Goal: Information Seeking & Learning: Learn about a topic

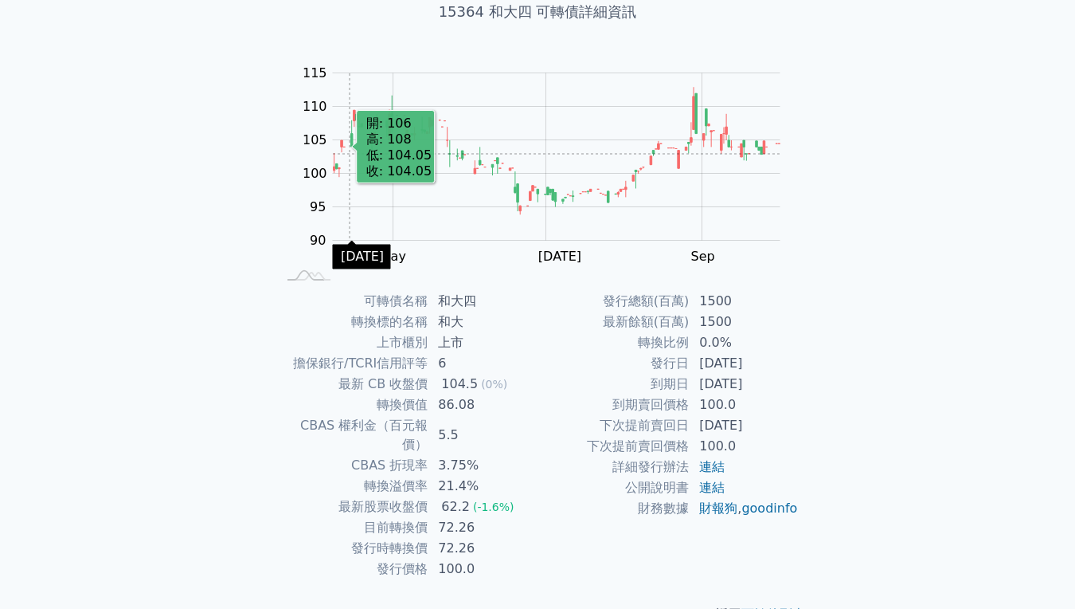
scroll to position [129, 0]
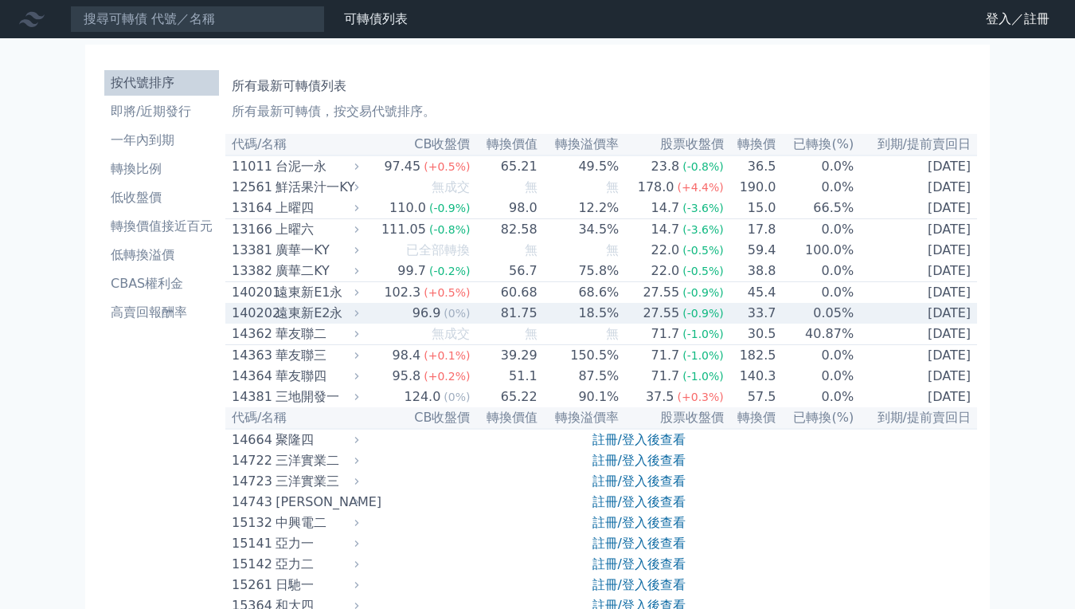
scroll to position [239, 0]
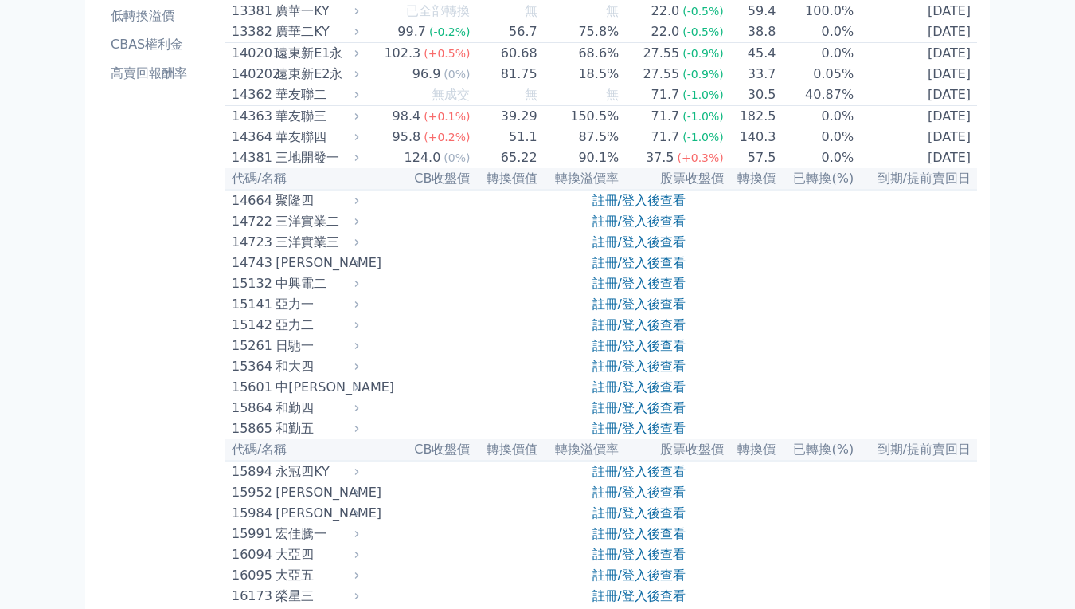
click at [637, 270] on link "註冊/登入後查看" at bounding box center [639, 262] width 93 height 15
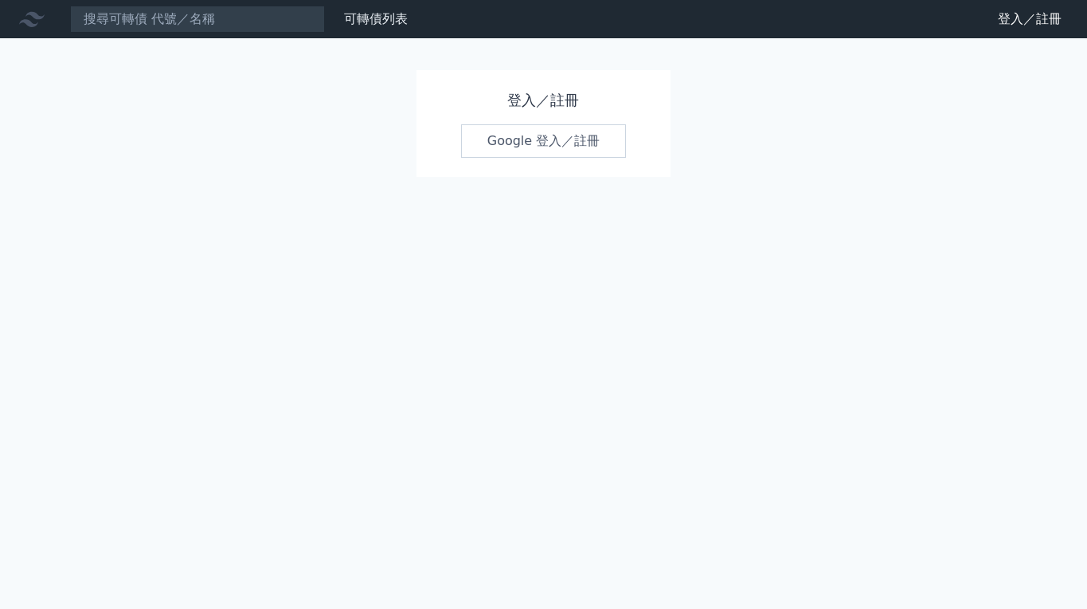
click at [495, 135] on link "Google 登入／註冊" at bounding box center [544, 140] width 166 height 33
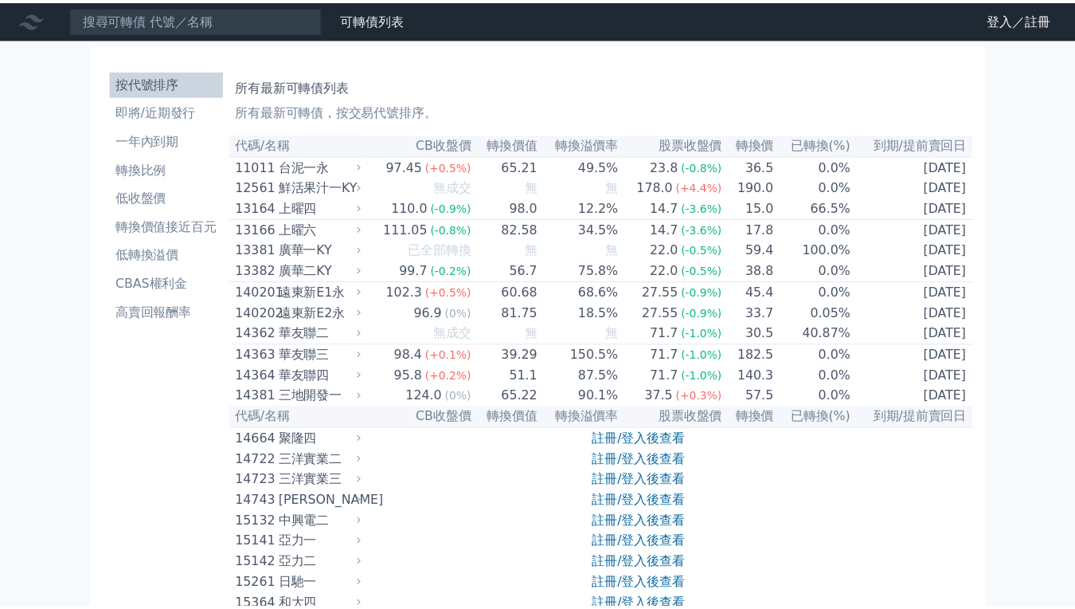
scroll to position [239, 0]
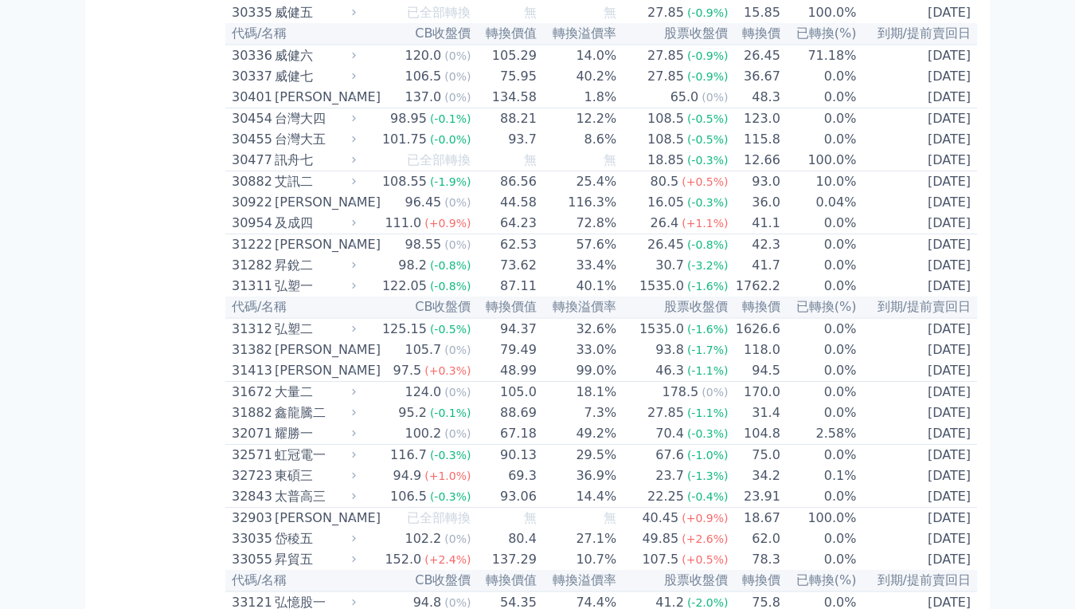
scroll to position [2310, 0]
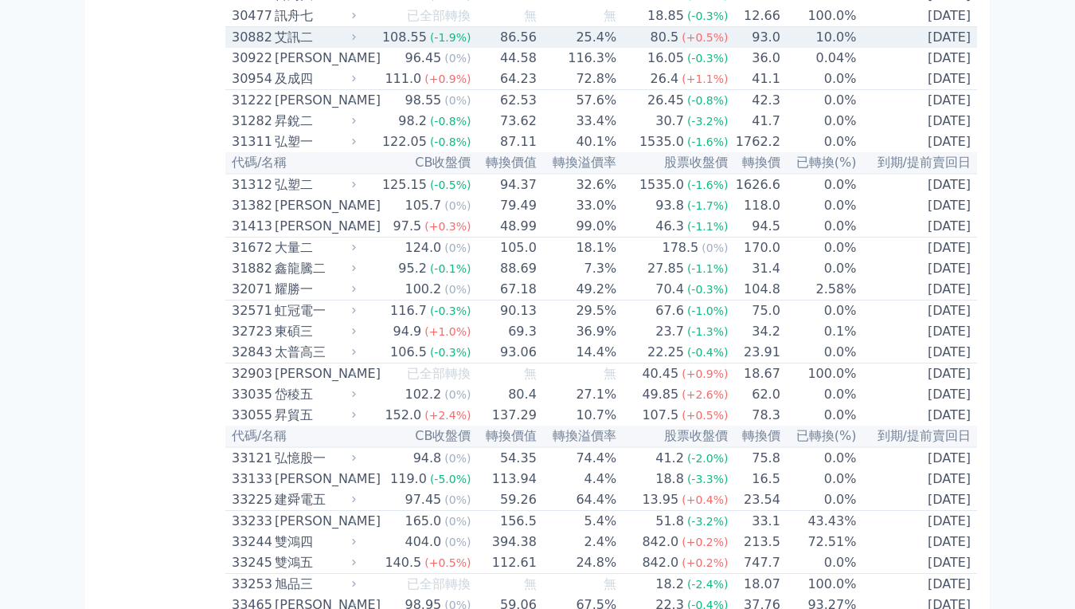
scroll to position [2390, 0]
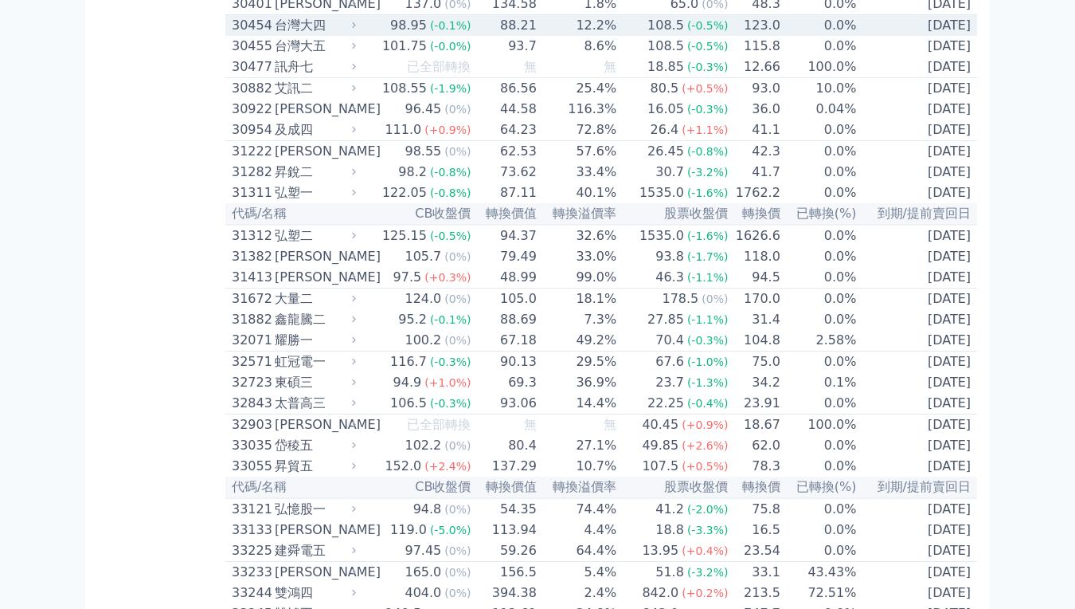
click at [739, 37] on td "123.0" at bounding box center [755, 26] width 52 height 22
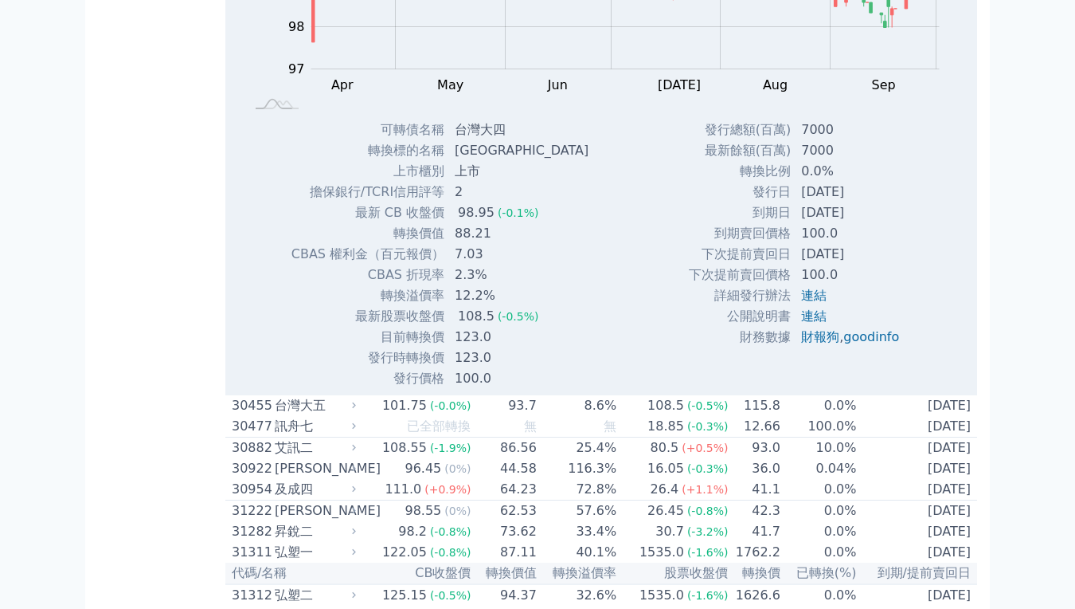
scroll to position [2549, 0]
